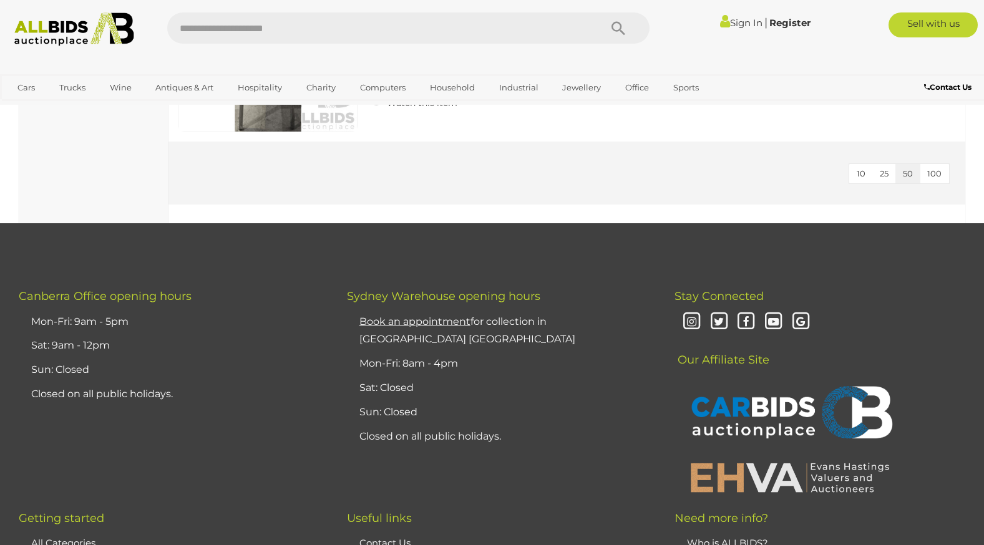
scroll to position [2558, 0]
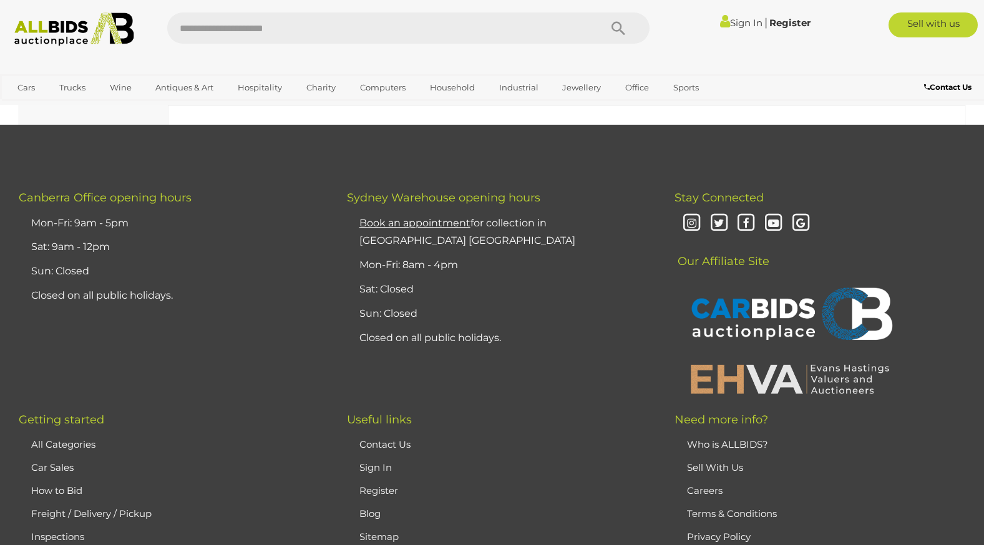
click at [301, 18] on input "text" at bounding box center [377, 27] width 421 height 31
type input "*********"
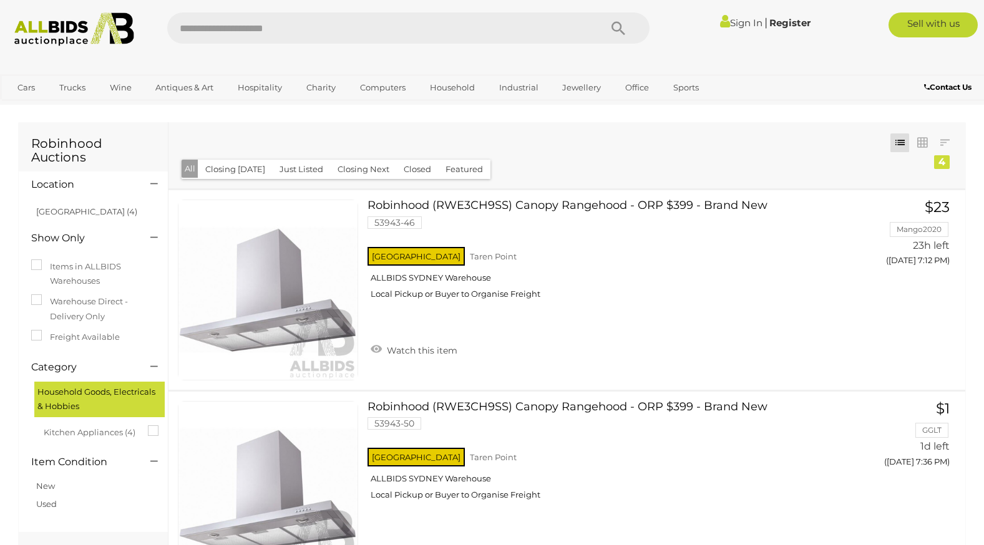
click at [295, 27] on input "text" at bounding box center [377, 27] width 421 height 31
